Goal: Information Seeking & Learning: Understand process/instructions

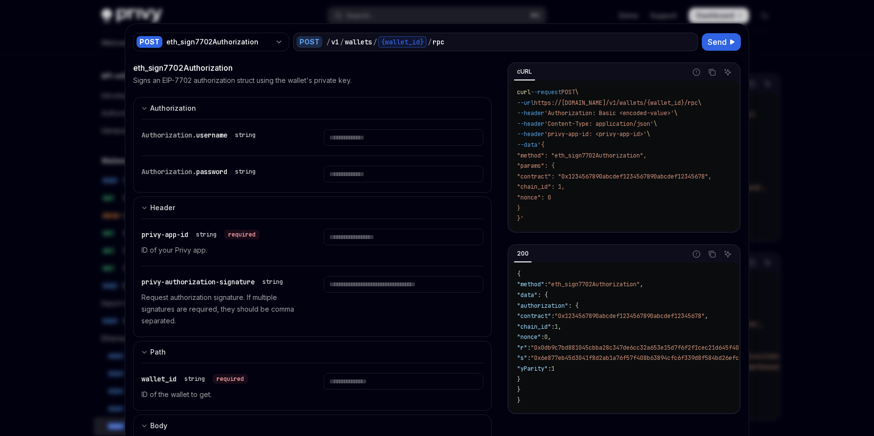
click at [57, 124] on div at bounding box center [437, 218] width 874 height 436
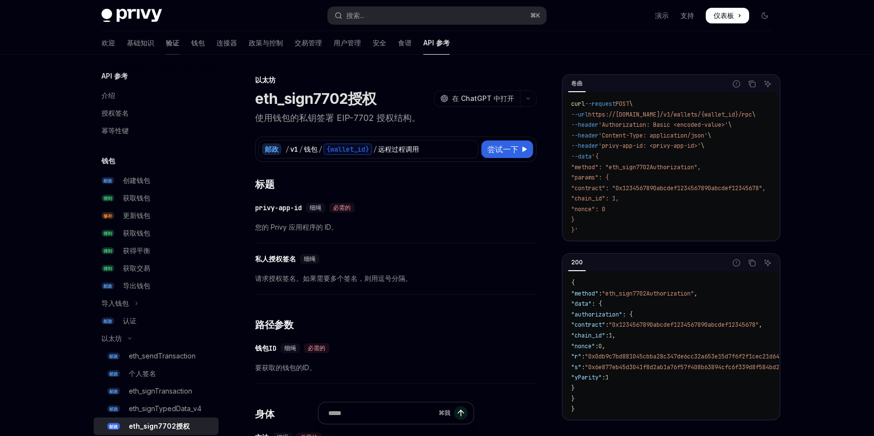
click at [166, 45] on font "验证" at bounding box center [173, 43] width 14 height 8
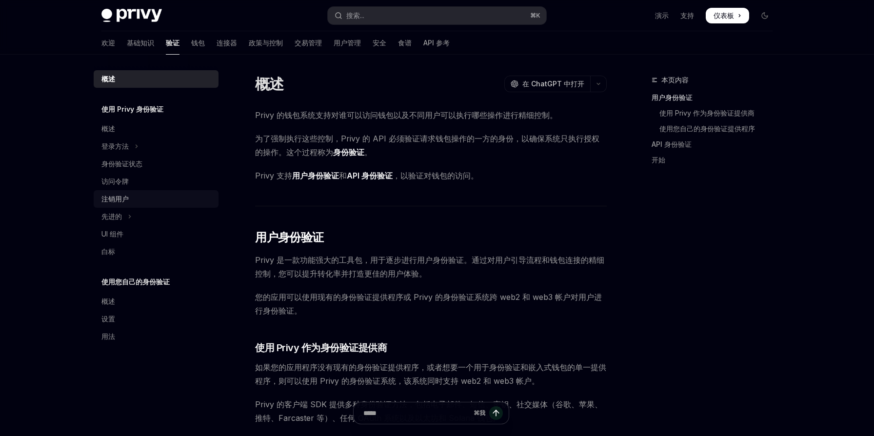
click at [140, 200] on div "注销用户" at bounding box center [156, 199] width 111 height 12
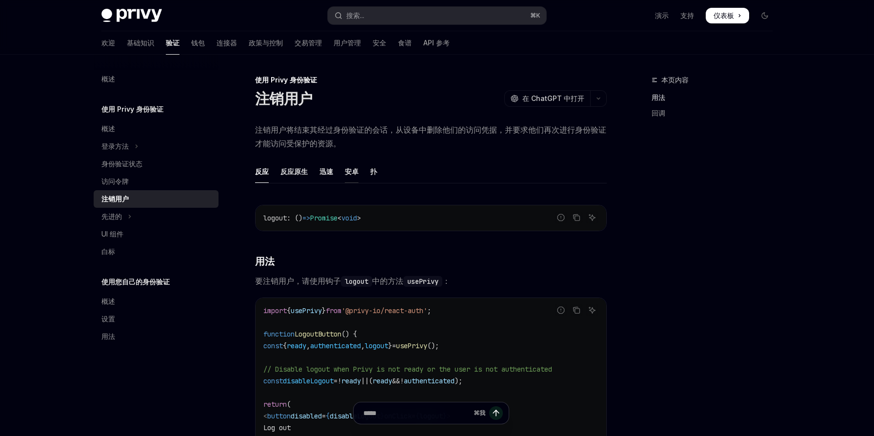
click at [349, 174] on font "安卓" at bounding box center [352, 171] width 14 height 8
type textarea "*"
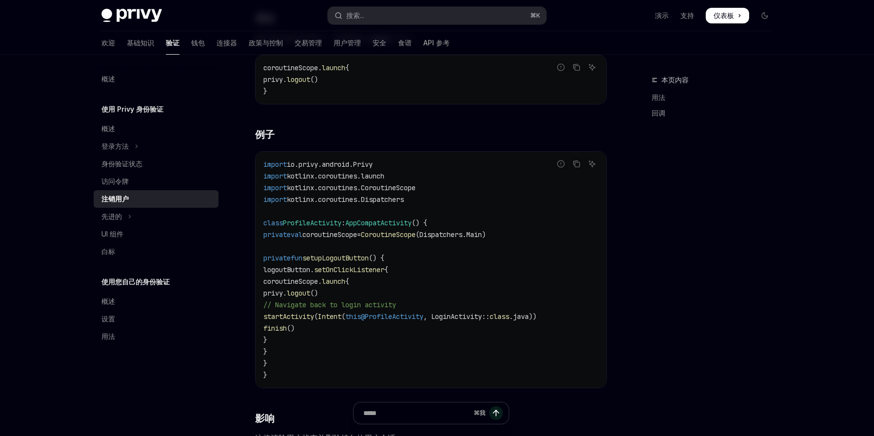
scroll to position [313, 0]
